Goal: Information Seeking & Learning: Learn about a topic

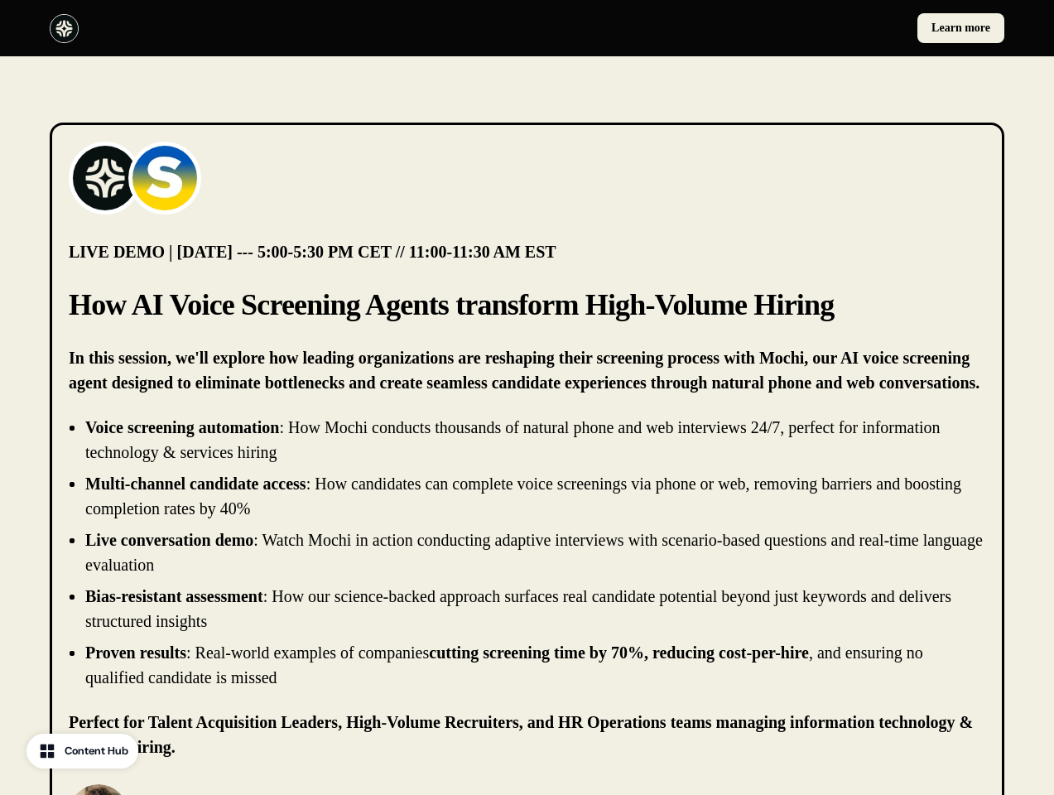
click at [527, 28] on div "Learn more" at bounding box center [527, 28] width 1054 height 56
click at [285, 28] on div at bounding box center [285, 28] width 471 height 29
click at [769, 28] on div "Learn more" at bounding box center [769, 28] width 471 height 30
click at [105, 178] on img at bounding box center [105, 178] width 66 height 66
click at [165, 178] on img at bounding box center [165, 178] width 66 height 66
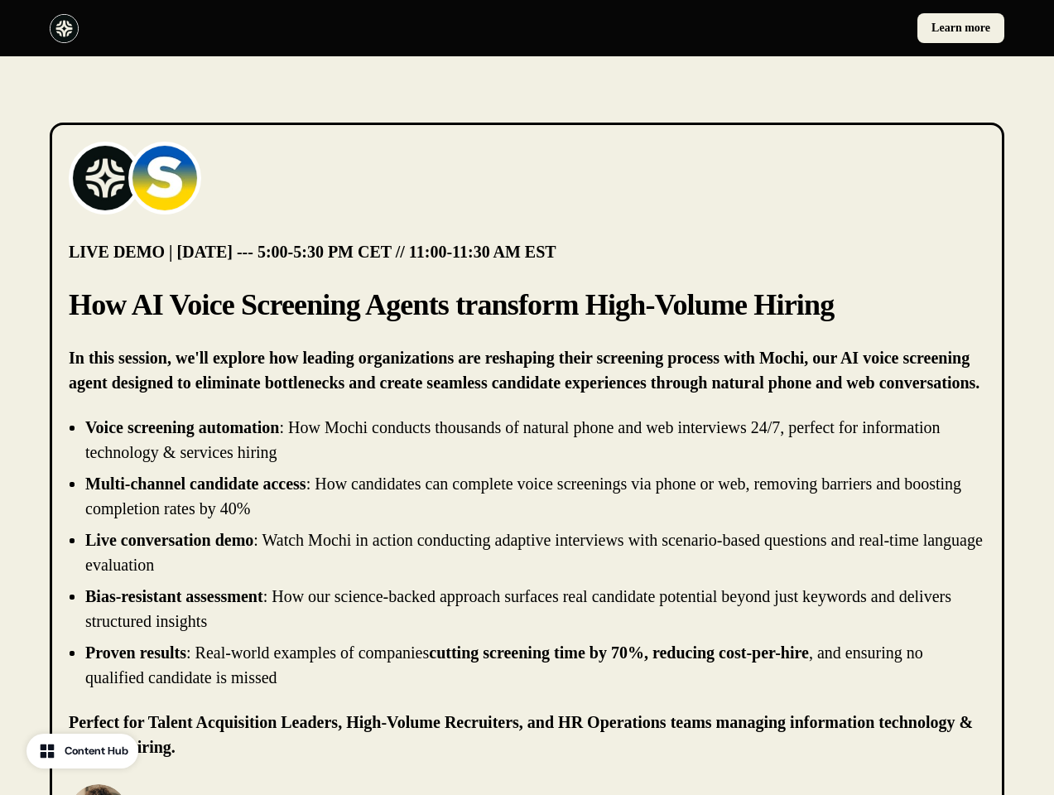
click at [527, 552] on li "Live conversation demo : Watch Mochi in action conducting adaptive interviews w…" at bounding box center [535, 553] width 900 height 50
